Goal: Information Seeking & Learning: Learn about a topic

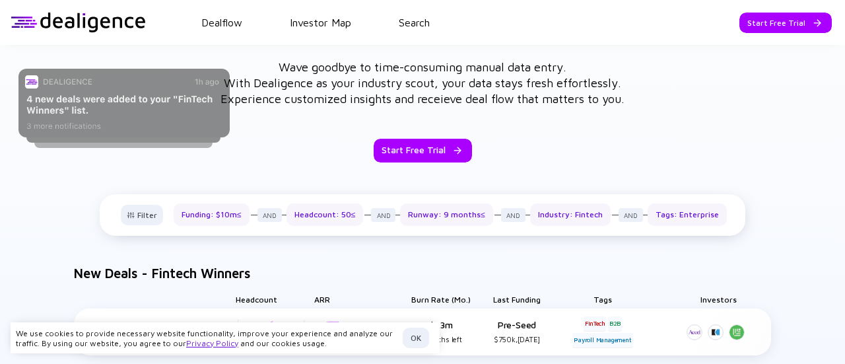
scroll to position [726, 0]
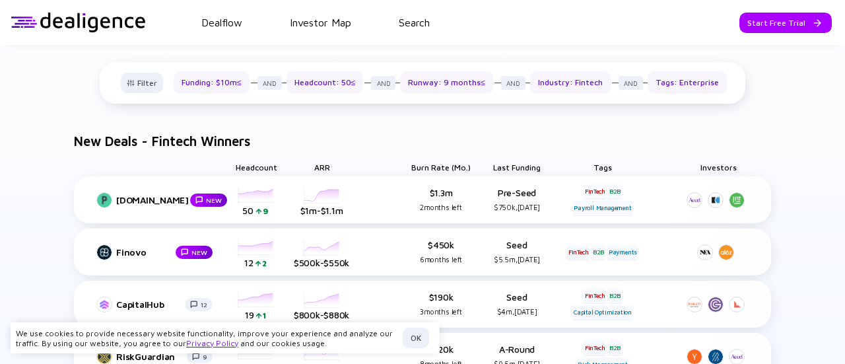
click at [556, 79] on div "Industry: Fintech" at bounding box center [570, 82] width 81 height 22
click at [590, 71] on div "Industry: Fintech" at bounding box center [570, 82] width 81 height 22
click at [582, 84] on div "Industry: Fintech" at bounding box center [570, 82] width 81 height 22
click at [530, 81] on div "Industry: Fintech" at bounding box center [570, 82] width 81 height 22
click at [562, 72] on div "Industry: Fintech" at bounding box center [570, 82] width 81 height 22
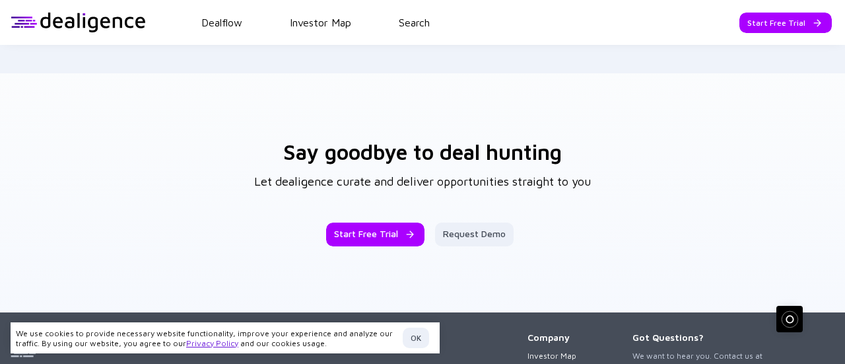
scroll to position [1782, 0]
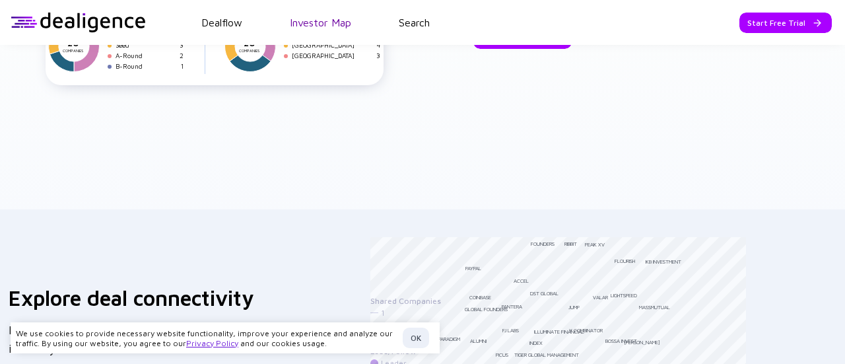
click at [335, 19] on link "Investor Map" at bounding box center [320, 23] width 61 height 12
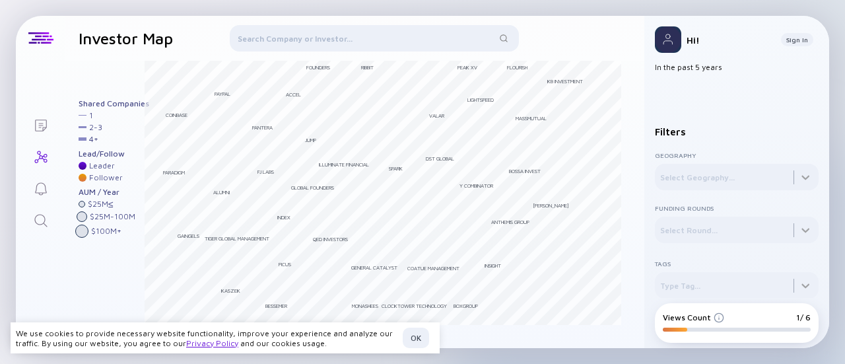
scroll to position [71, 0]
click at [794, 228] on div at bounding box center [737, 229] width 164 height 26
click at [686, 257] on div "Pre-Seed" at bounding box center [686, 259] width 61 height 26
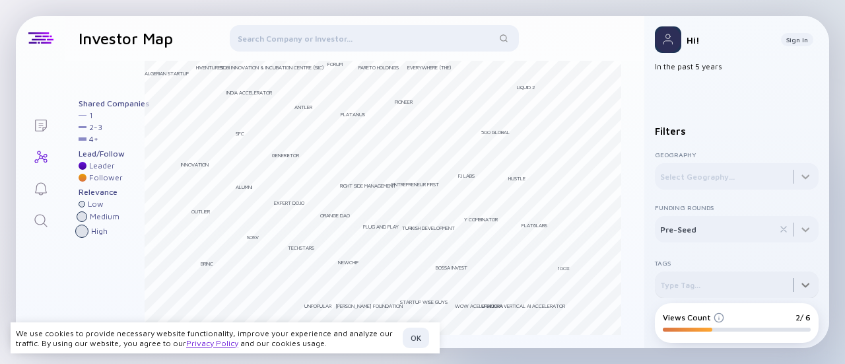
click at [762, 189] on div at bounding box center [737, 168] width 164 height 42
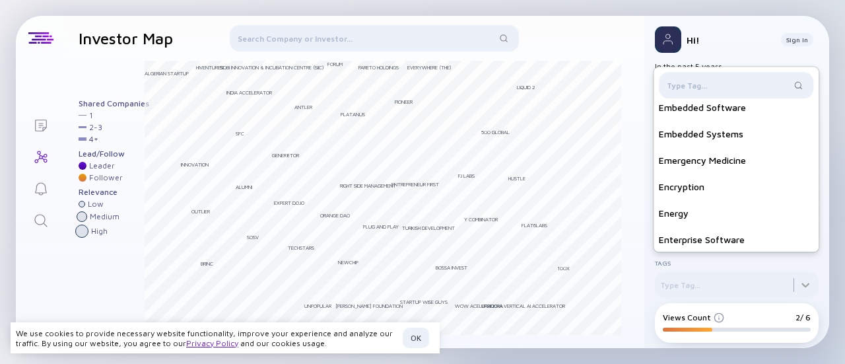
scroll to position [3037, 0]
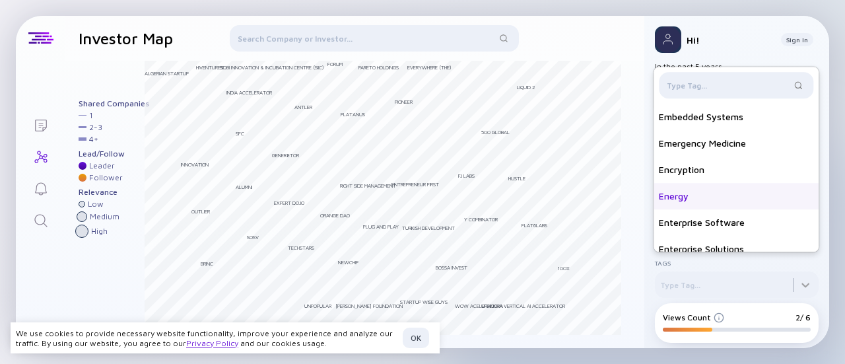
click at [747, 197] on div "Energy" at bounding box center [736, 196] width 165 height 26
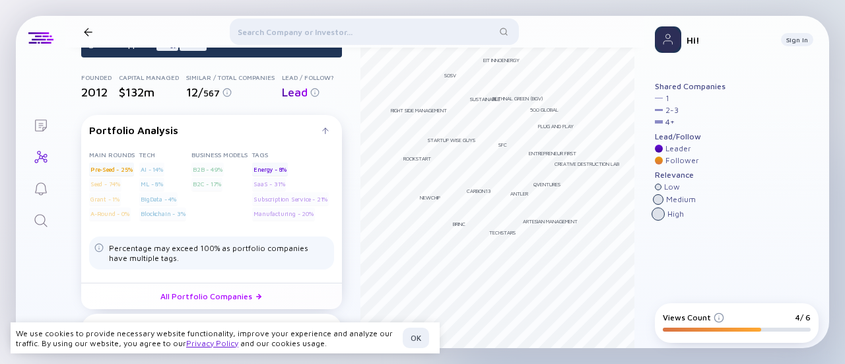
scroll to position [140, 0]
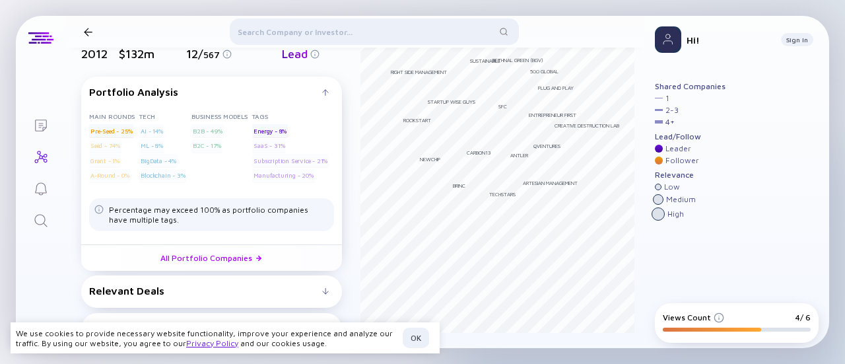
click at [317, 292] on div "Relevant Deals" at bounding box center [205, 291] width 233 height 12
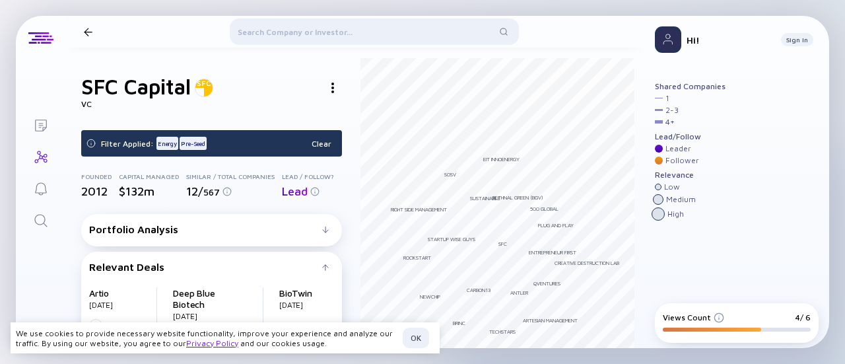
scroll to position [0, 0]
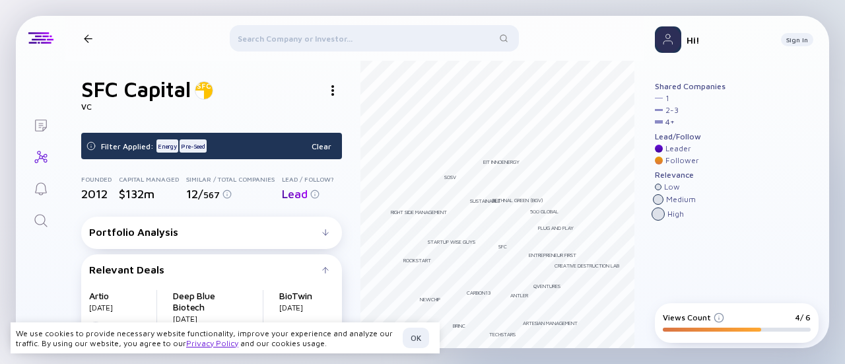
click at [331, 86] on img at bounding box center [332, 90] width 3 height 11
click at [338, 145] on div "Website" at bounding box center [357, 142] width 75 height 26
click at [81, 35] on div at bounding box center [88, 38] width 19 height 9
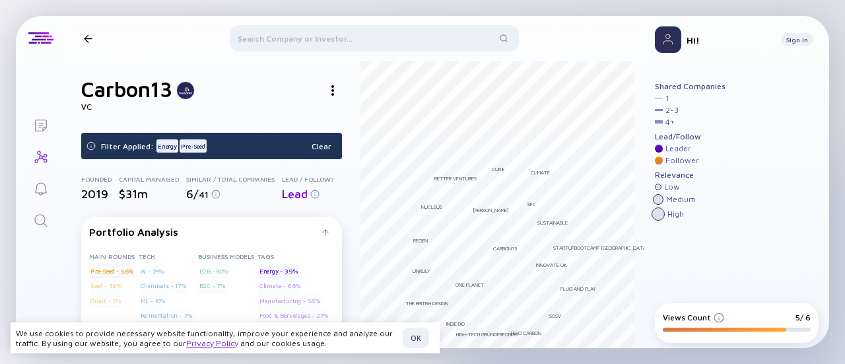
click at [331, 88] on div at bounding box center [332, 90] width 18 height 18
click at [340, 149] on div "Website" at bounding box center [357, 142] width 75 height 26
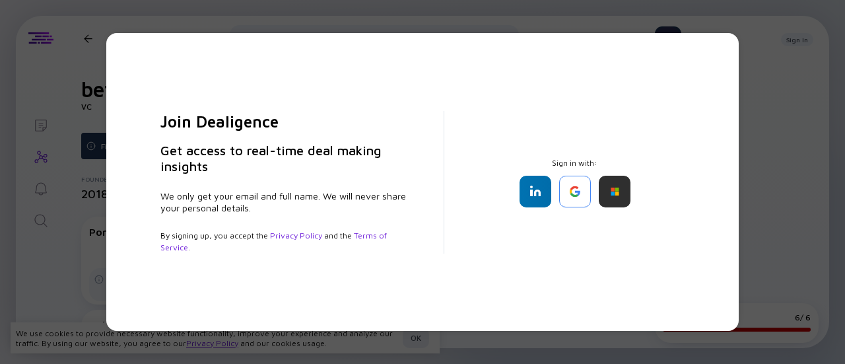
click at [803, 116] on div "Join Dealigence Get access to real-time deal making insights We only get your e…" at bounding box center [422, 182] width 845 height 364
